Goal: Find contact information: Find contact information

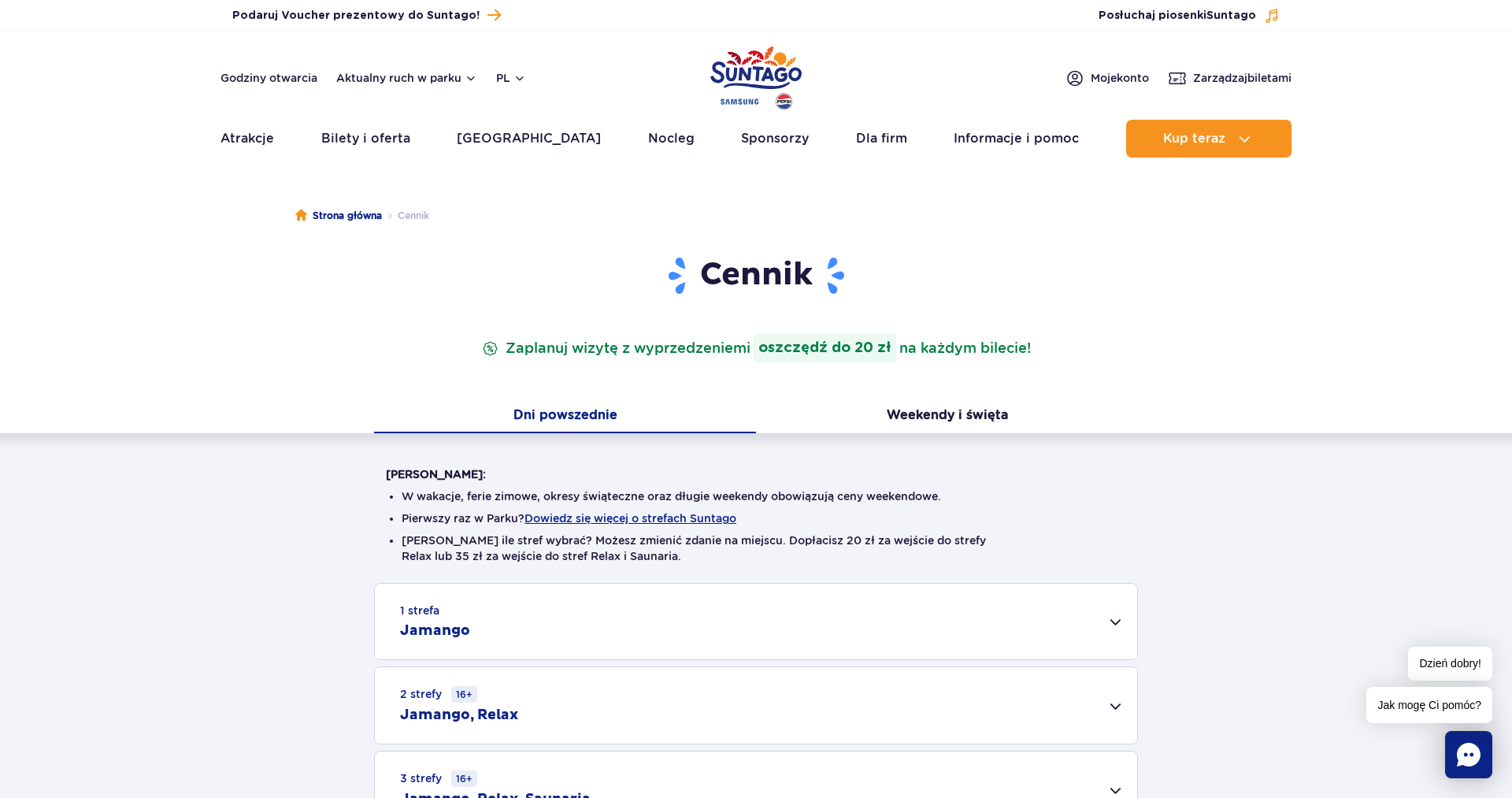
click at [749, 79] on img "Park of Poland" at bounding box center [756, 78] width 92 height 73
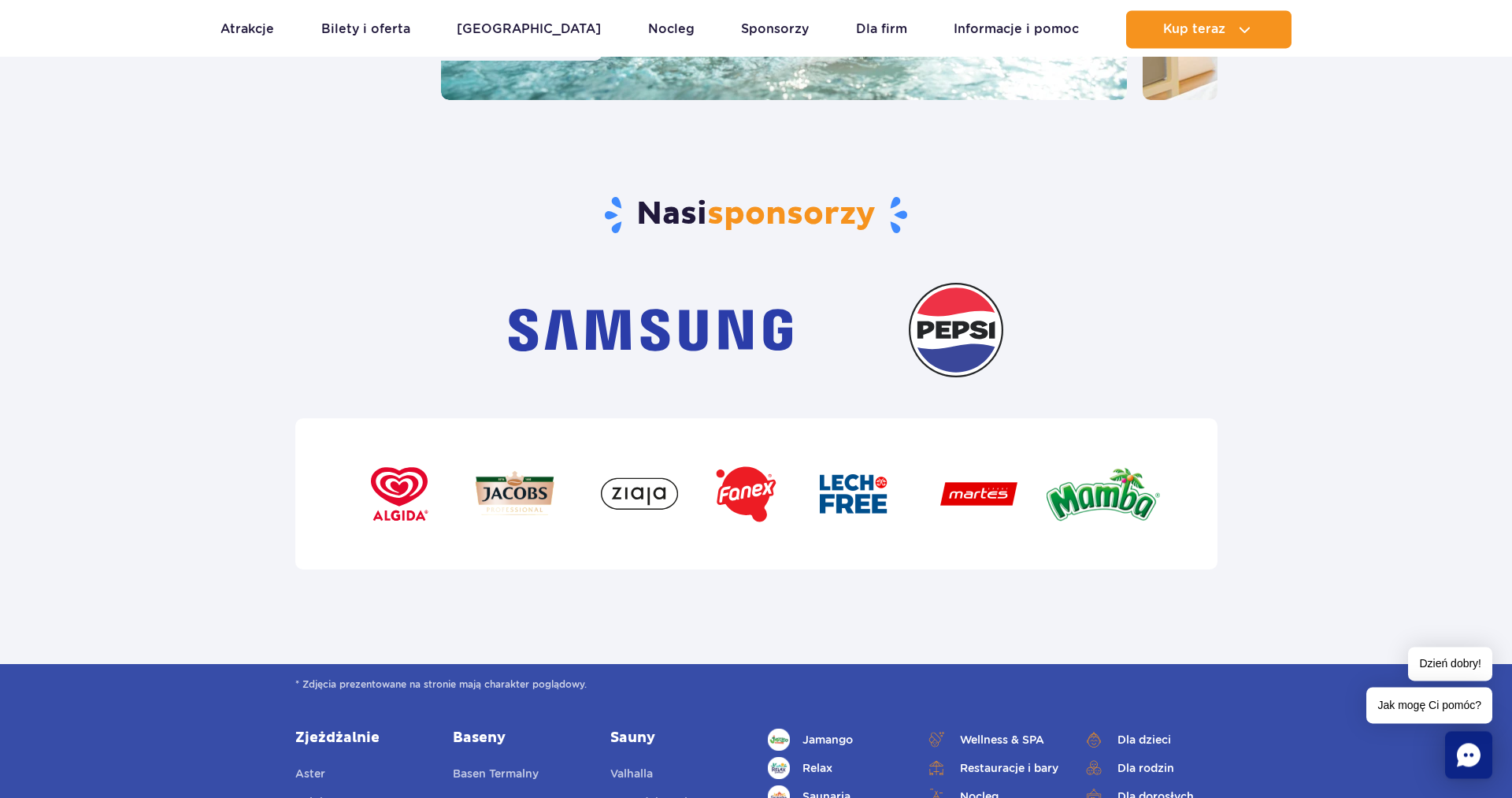
scroll to position [4821, 0]
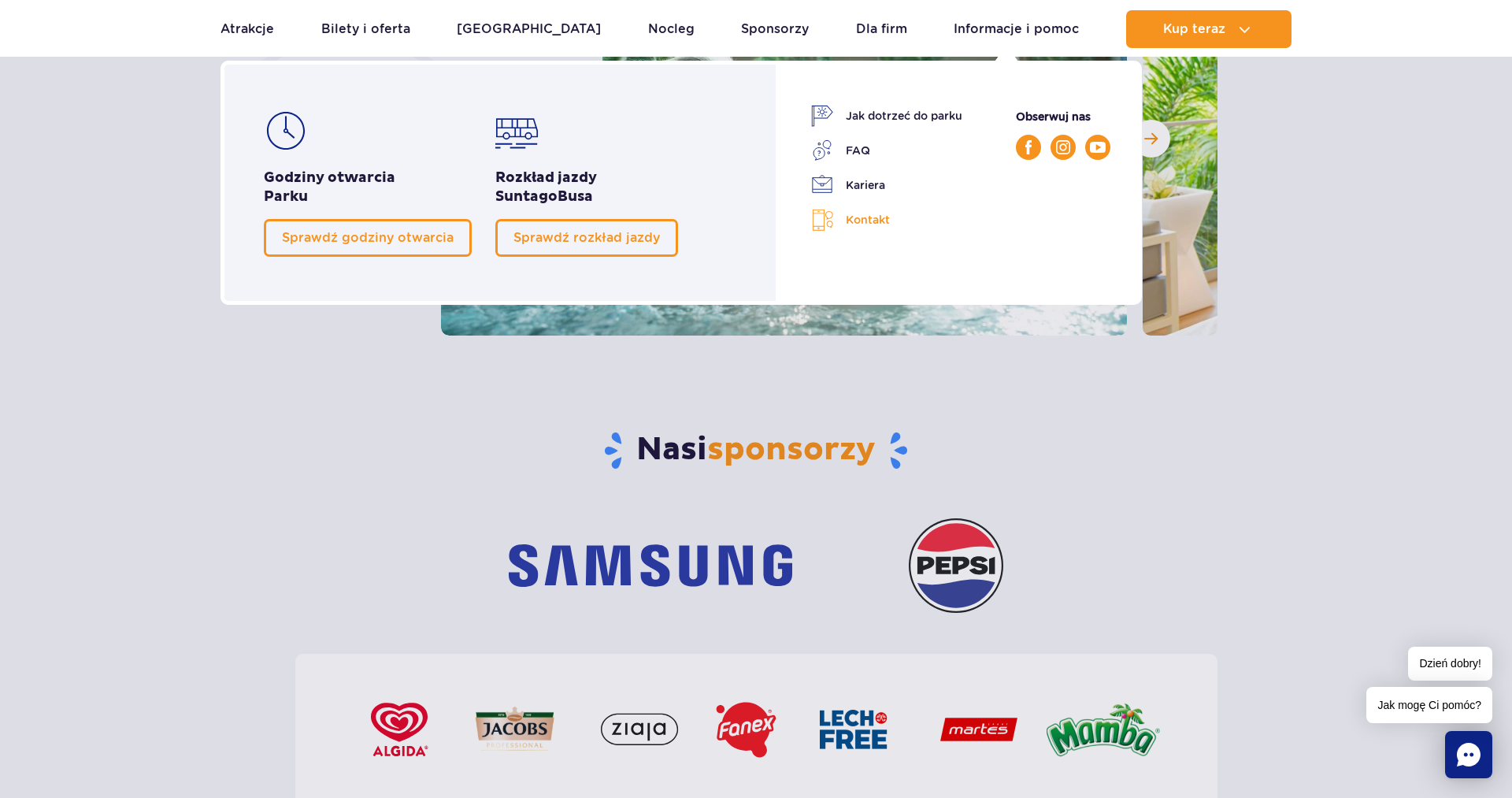
click at [866, 215] on link "Kontakt" at bounding box center [887, 220] width 151 height 23
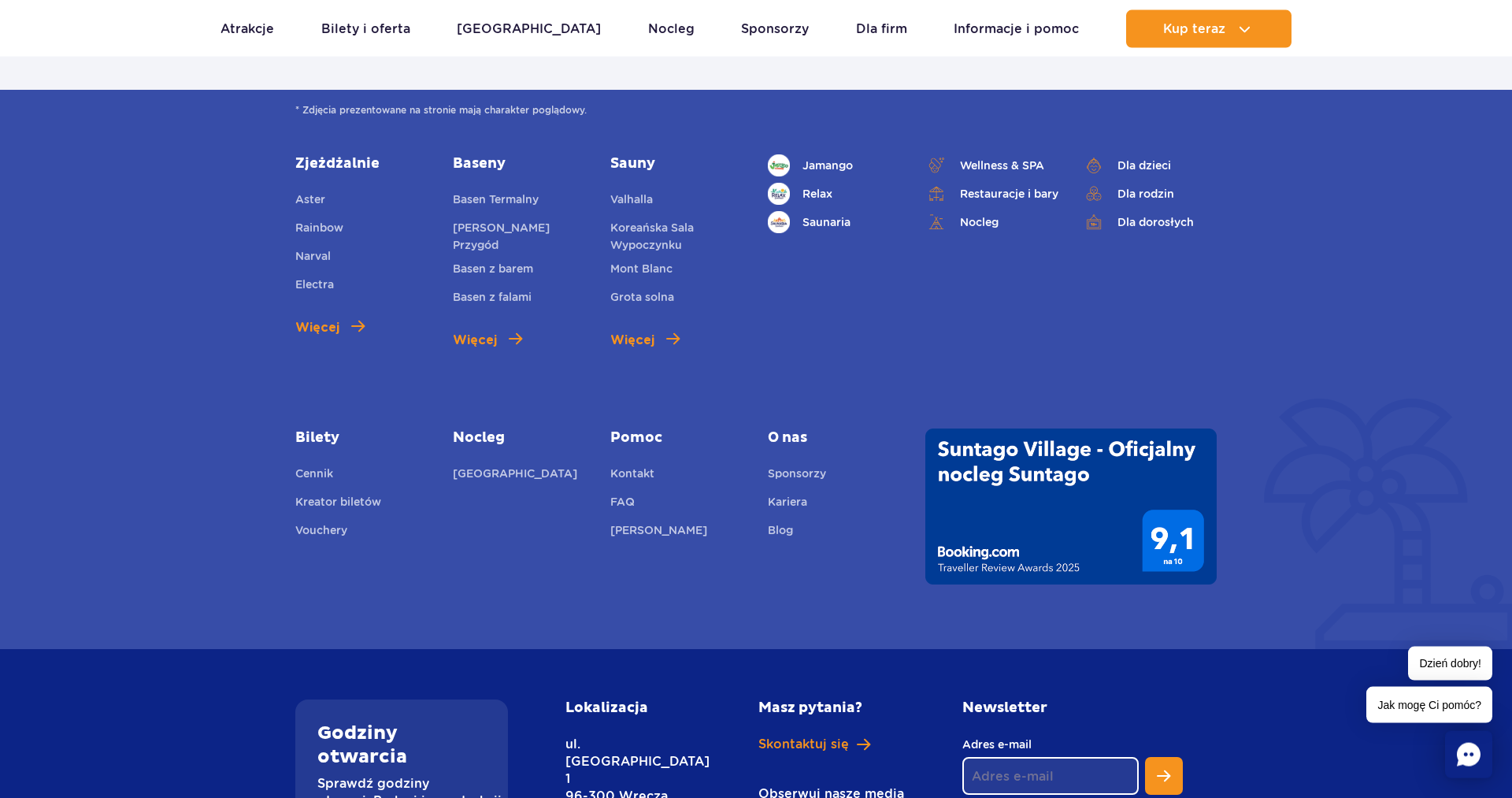
scroll to position [5487, 0]
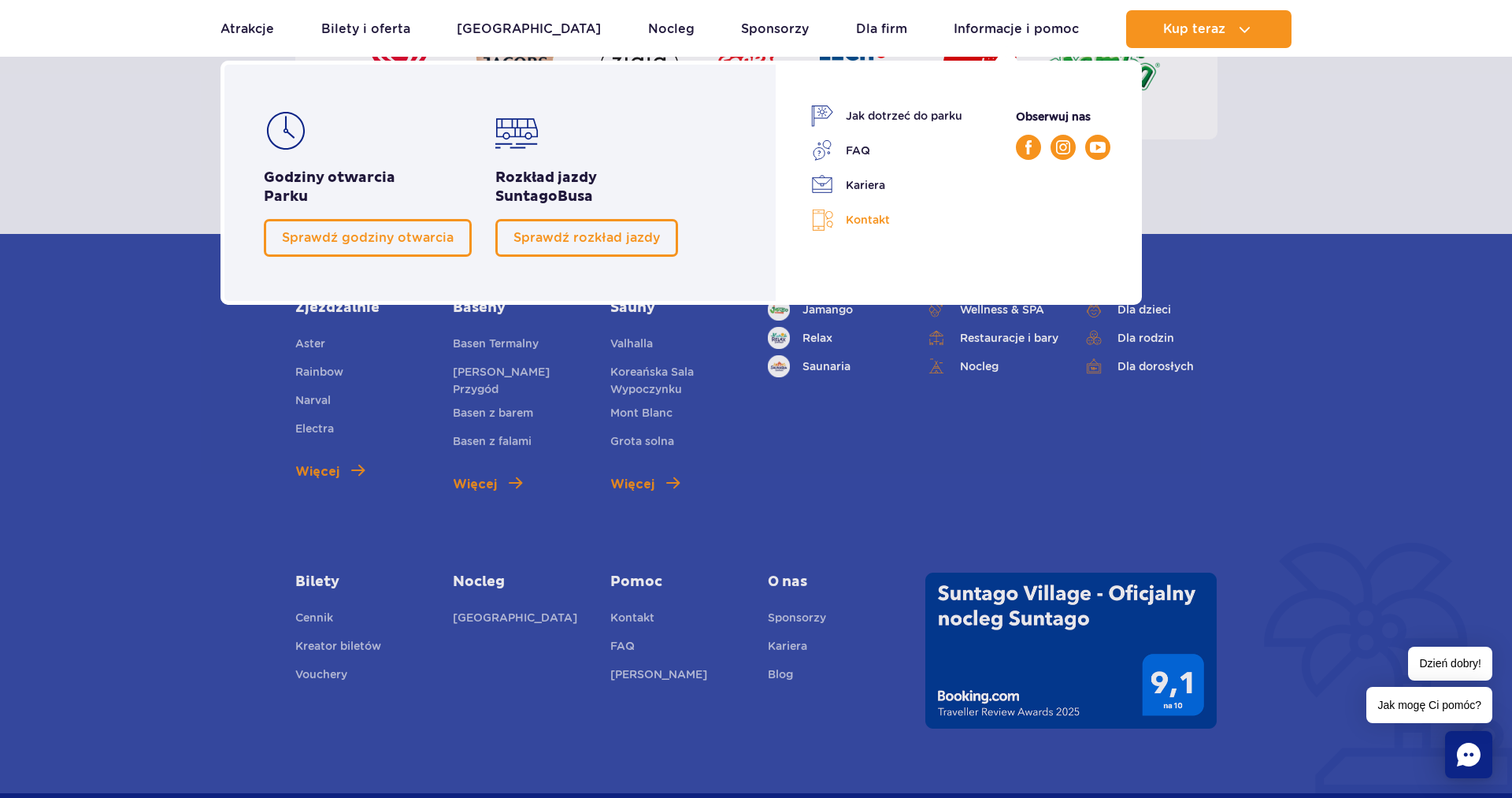
click at [864, 216] on link "Kontakt" at bounding box center [887, 220] width 151 height 23
